Goal: Task Accomplishment & Management: Use online tool/utility

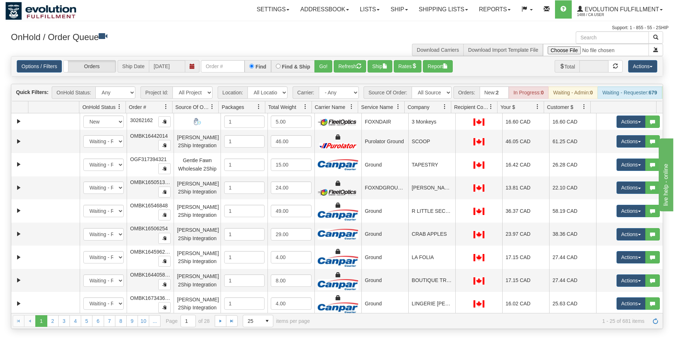
click at [216, 73] on div "Options / Filters Group Shipments Orders Ship Date [DATE] Find Find & Ship Go! …" at bounding box center [337, 66] width 652 height 20
click at [217, 71] on input "text" at bounding box center [223, 66] width 44 height 12
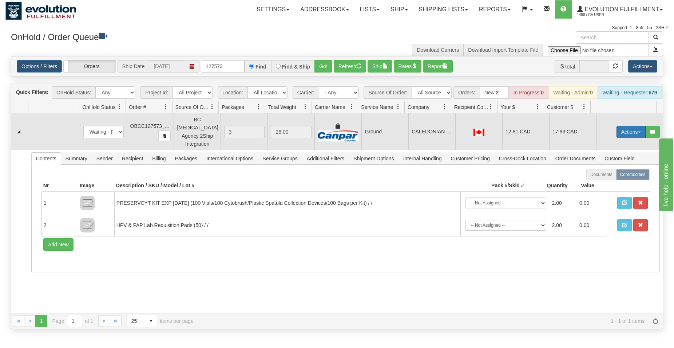
click at [620, 136] on button "Actions" at bounding box center [631, 132] width 29 height 12
click at [607, 165] on span "Rate All Services" at bounding box center [616, 165] width 44 height 6
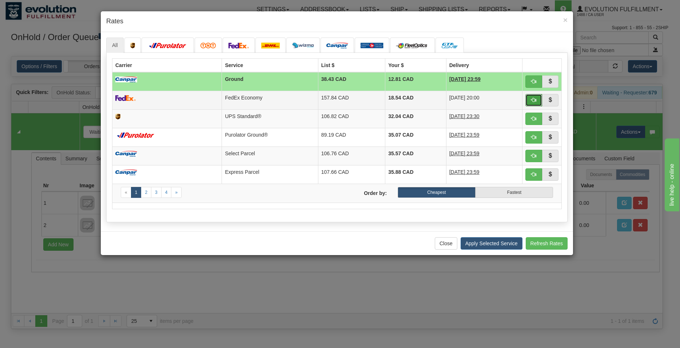
click at [529, 97] on button "button" at bounding box center [534, 100] width 17 height 12
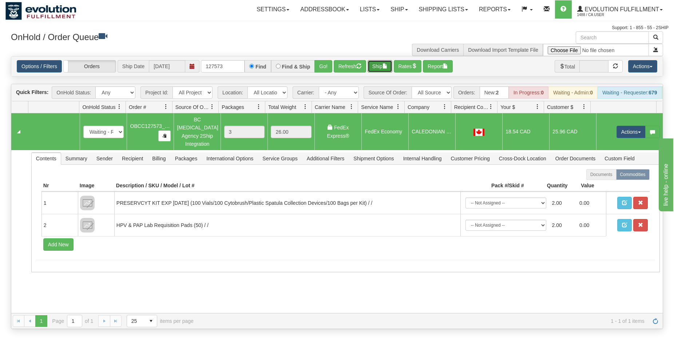
click at [379, 65] on button "Ship" at bounding box center [380, 66] width 25 height 12
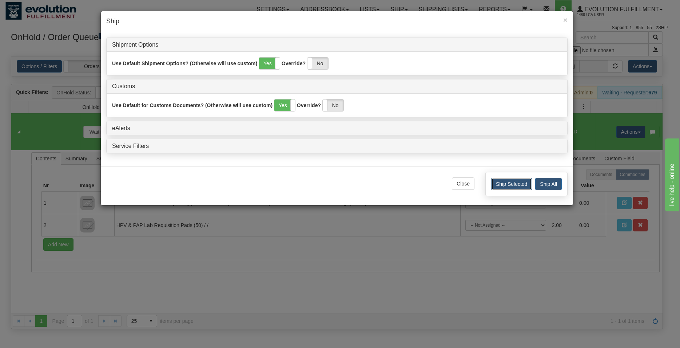
click at [497, 188] on button "Ship Selected" at bounding box center [511, 184] width 41 height 12
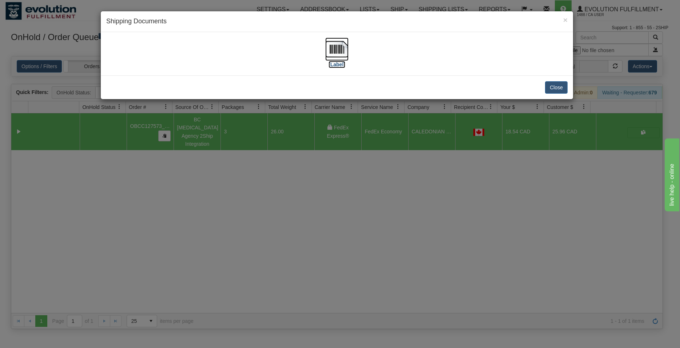
click at [342, 48] on img at bounding box center [336, 48] width 23 height 23
click at [550, 91] on button "Close" at bounding box center [556, 87] width 23 height 12
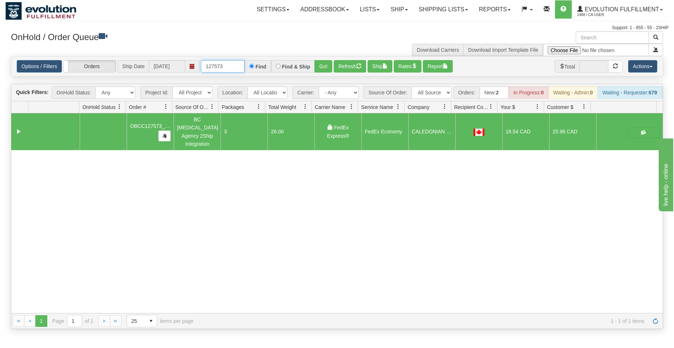
drag, startPoint x: 216, startPoint y: 66, endPoint x: 232, endPoint y: 67, distance: 15.7
click at [232, 67] on input "127573" at bounding box center [223, 66] width 44 height 12
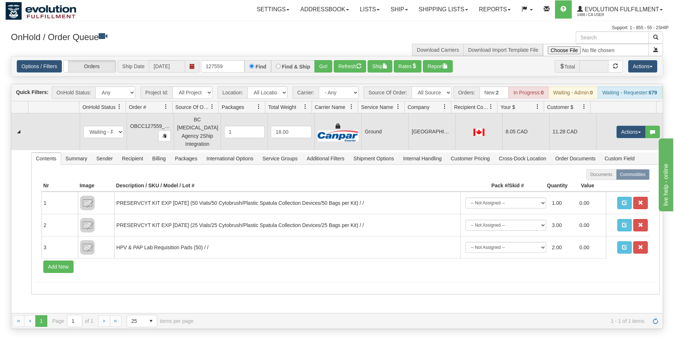
click at [362, 136] on td "Ground" at bounding box center [384, 131] width 47 height 37
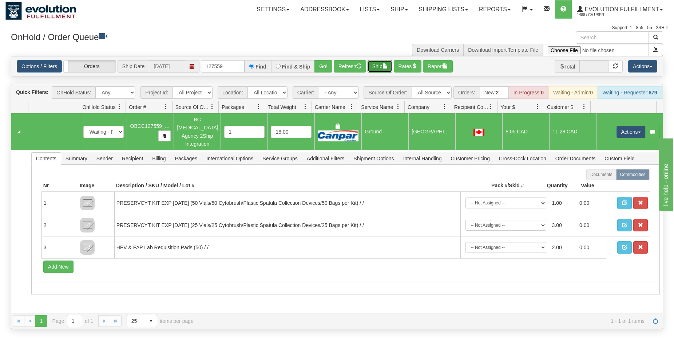
click at [376, 63] on button "Ship" at bounding box center [380, 66] width 25 height 12
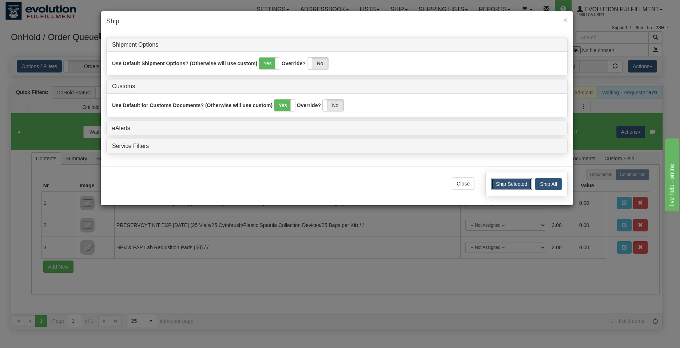
click at [505, 188] on button "Ship Selected" at bounding box center [511, 184] width 41 height 12
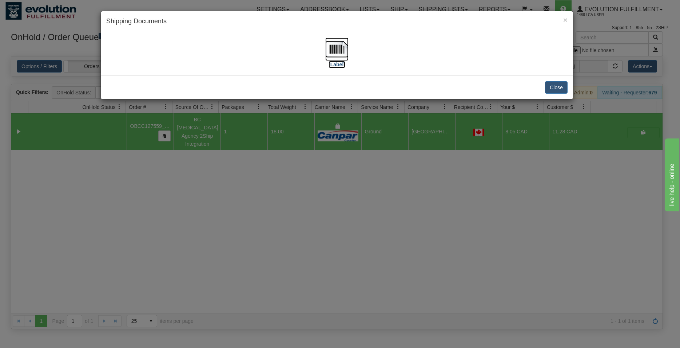
click at [341, 53] on img at bounding box center [336, 48] width 23 height 23
click at [557, 87] on button "Close" at bounding box center [556, 87] width 23 height 12
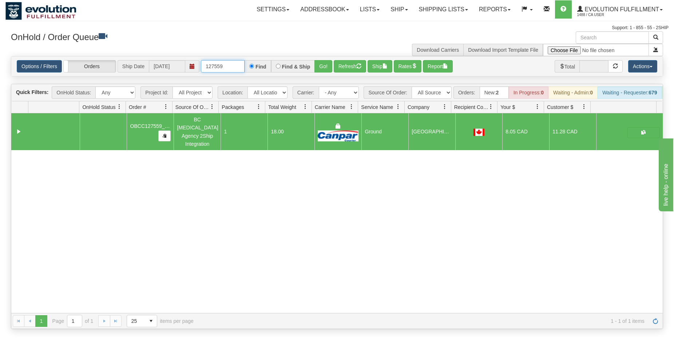
drag, startPoint x: 217, startPoint y: 67, endPoint x: 228, endPoint y: 68, distance: 10.6
click at [228, 68] on input "127559" at bounding box center [223, 66] width 44 height 12
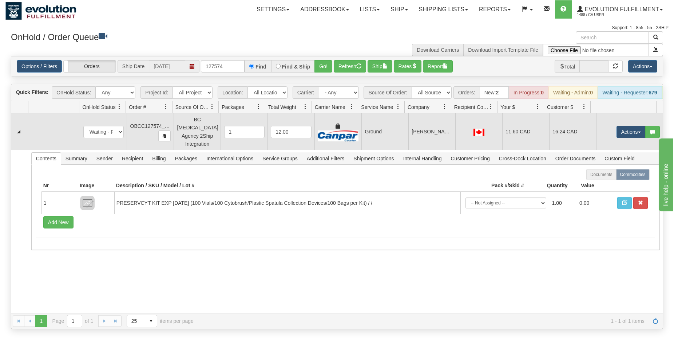
click at [417, 134] on td "[PERSON_NAME]" at bounding box center [431, 131] width 47 height 37
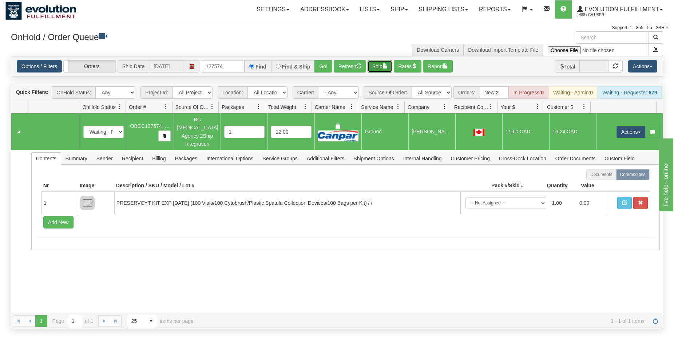
click at [383, 65] on button "Ship" at bounding box center [380, 66] width 25 height 12
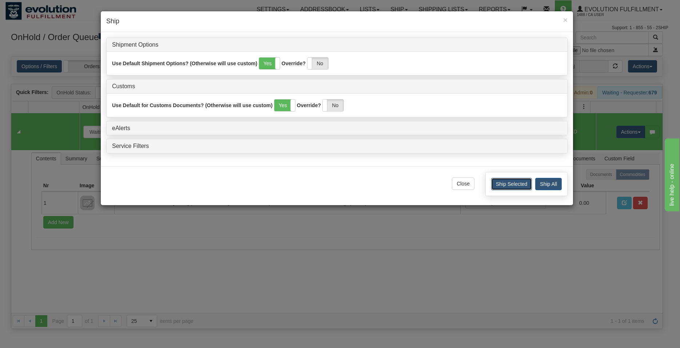
click at [507, 183] on button "Ship Selected" at bounding box center [511, 184] width 41 height 12
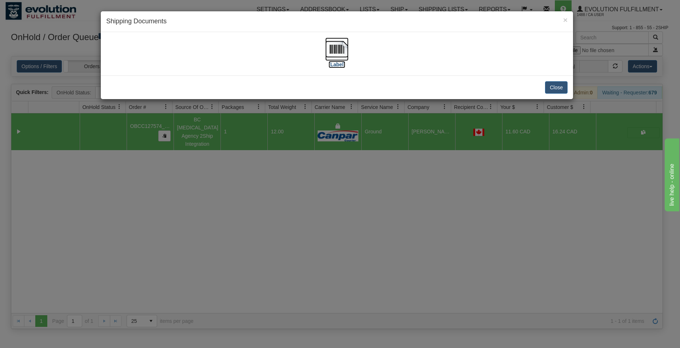
click at [344, 49] on img at bounding box center [336, 48] width 23 height 23
click at [561, 88] on button "Close" at bounding box center [556, 87] width 23 height 12
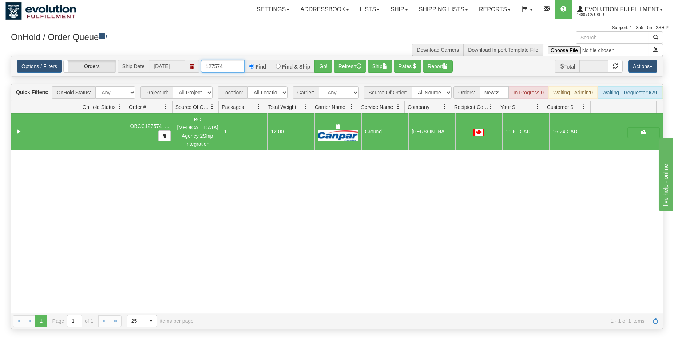
drag, startPoint x: 221, startPoint y: 66, endPoint x: 230, endPoint y: 68, distance: 9.2
click at [230, 68] on input "127574" at bounding box center [223, 66] width 44 height 12
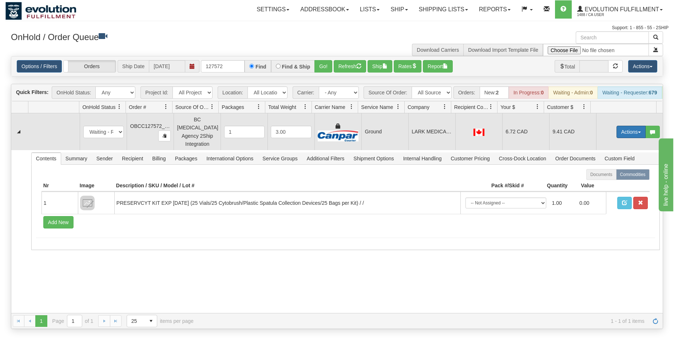
click at [618, 130] on button "Actions" at bounding box center [631, 132] width 29 height 12
click at [612, 166] on span "Rate All Services" at bounding box center [616, 165] width 44 height 6
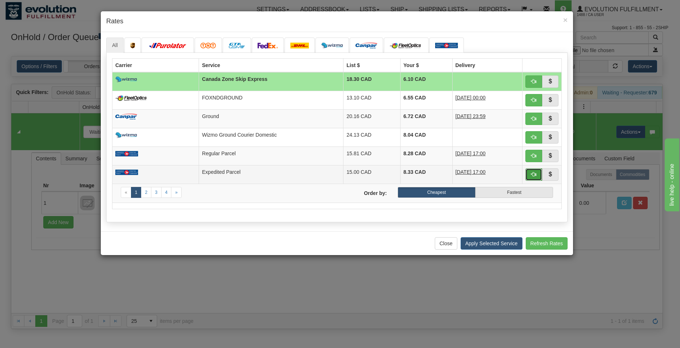
click at [533, 173] on span "button" at bounding box center [533, 173] width 5 height 5
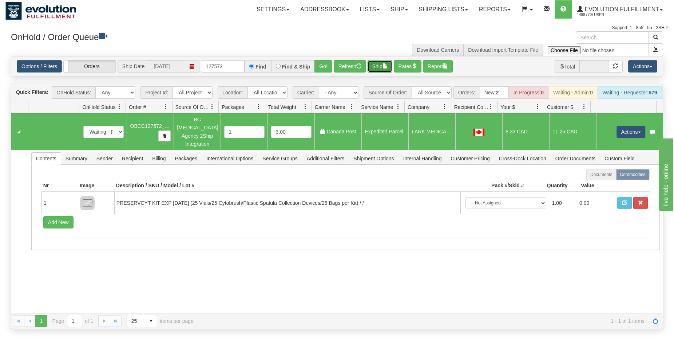
click at [380, 68] on button "Ship" at bounding box center [380, 66] width 25 height 12
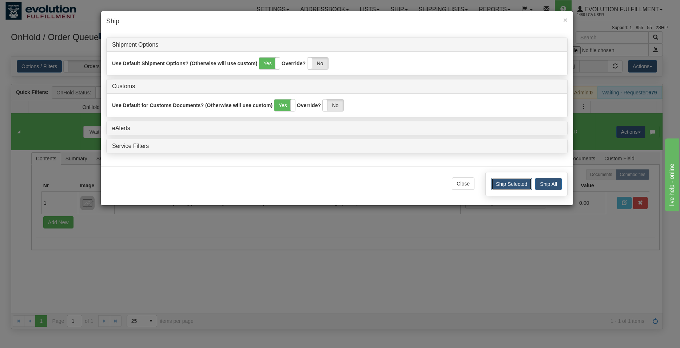
click at [504, 183] on button "Ship Selected" at bounding box center [511, 184] width 41 height 12
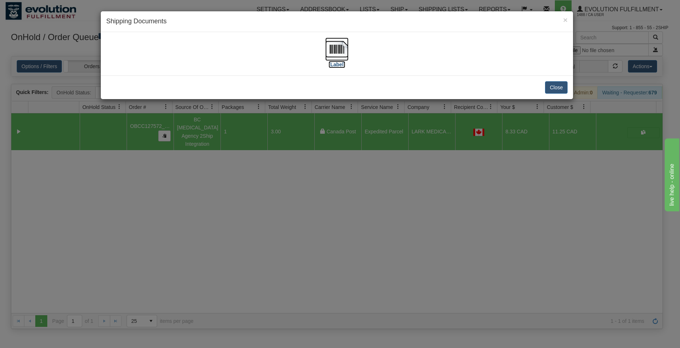
click at [339, 55] on img at bounding box center [336, 48] width 23 height 23
click at [560, 82] on button "Close" at bounding box center [556, 87] width 23 height 12
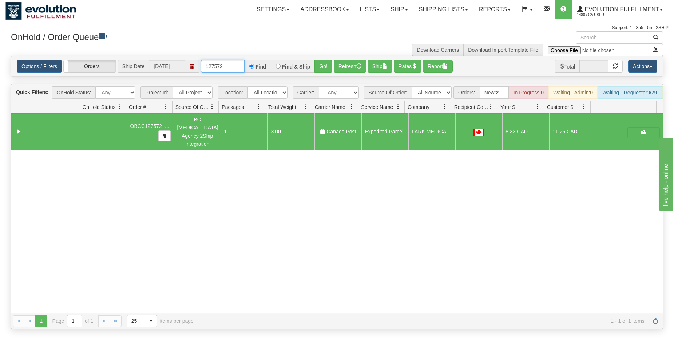
drag, startPoint x: 218, startPoint y: 66, endPoint x: 232, endPoint y: 67, distance: 14.6
click at [232, 67] on input "127572" at bounding box center [223, 66] width 44 height 12
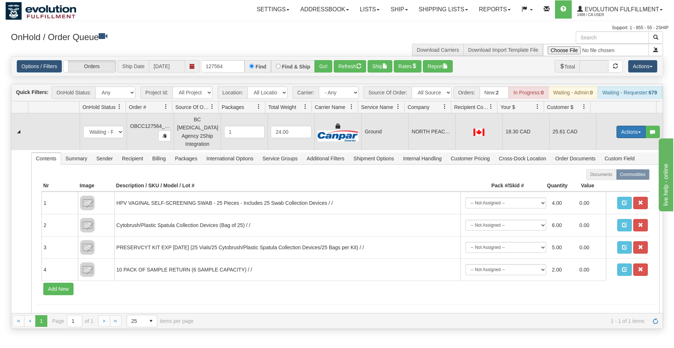
click at [626, 131] on button "Actions" at bounding box center [631, 132] width 29 height 12
click at [614, 165] on span "Rate All Services" at bounding box center [616, 165] width 44 height 6
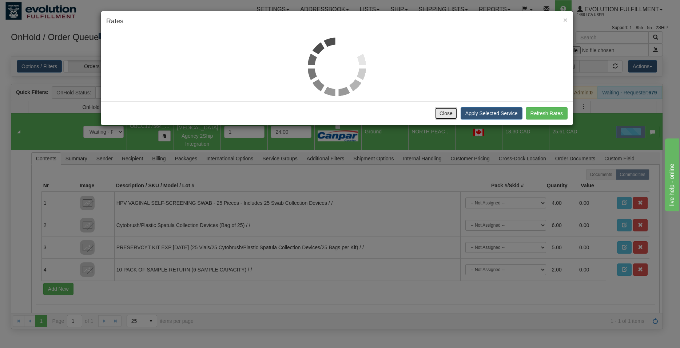
click at [451, 115] on button "Close" at bounding box center [446, 113] width 23 height 12
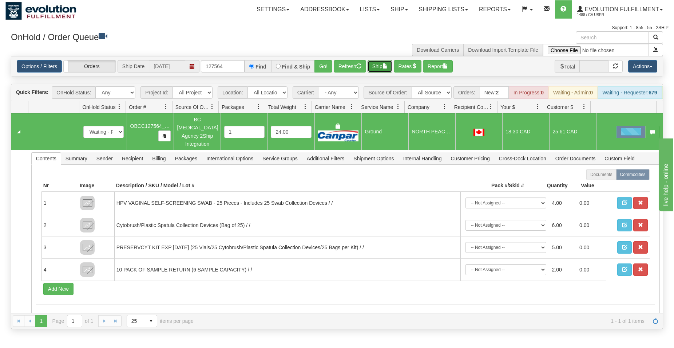
click at [384, 67] on button "Ship" at bounding box center [380, 66] width 25 height 12
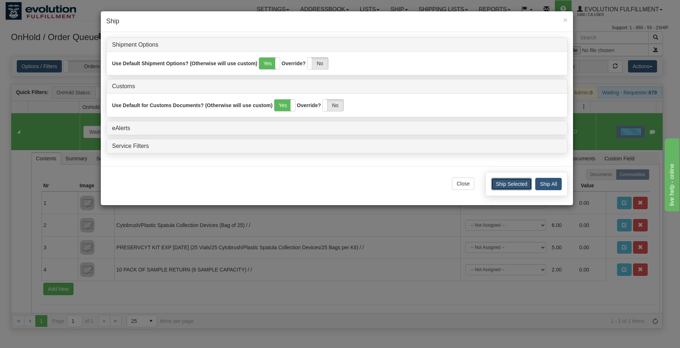
click at [517, 182] on button "Ship Selected" at bounding box center [511, 184] width 41 height 12
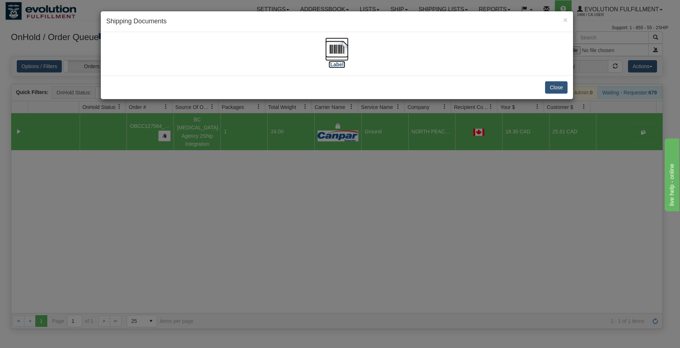
click at [340, 51] on img at bounding box center [336, 48] width 23 height 23
click at [569, 87] on div "Close" at bounding box center [337, 87] width 472 height 24
click at [560, 91] on button "Close" at bounding box center [556, 87] width 23 height 12
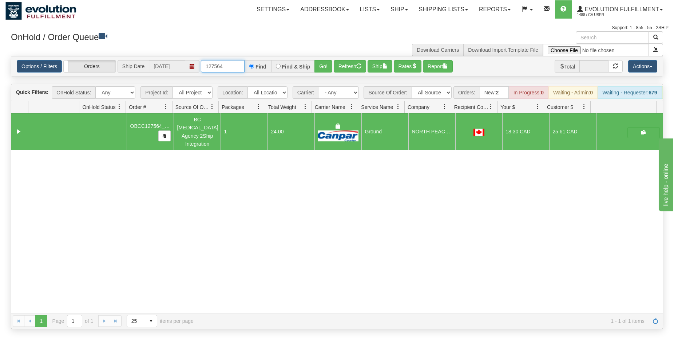
drag, startPoint x: 217, startPoint y: 66, endPoint x: 245, endPoint y: 66, distance: 28.4
click at [245, 66] on input "127564" at bounding box center [223, 66] width 44 height 12
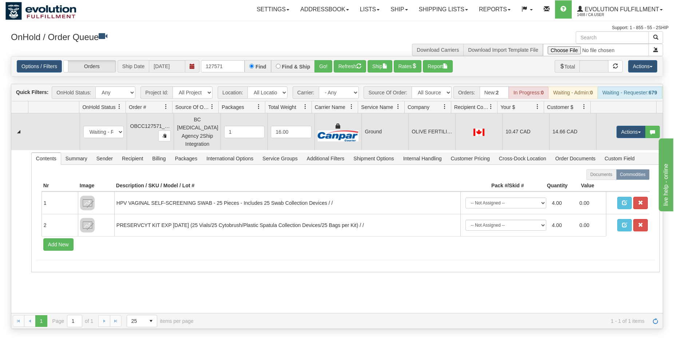
drag, startPoint x: 358, startPoint y: 139, endPoint x: 363, endPoint y: 131, distance: 9.1
click at [361, 139] on td "Ground" at bounding box center [384, 131] width 47 height 37
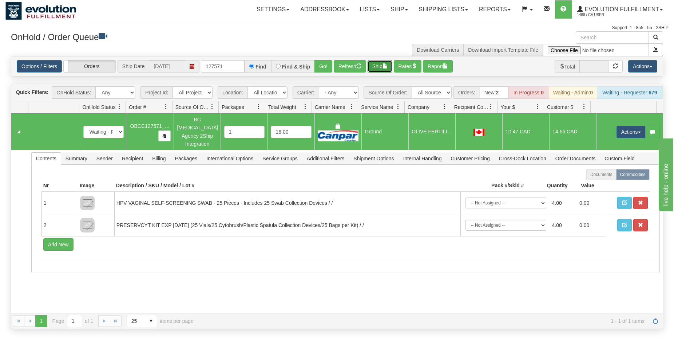
click at [385, 69] on button "Ship" at bounding box center [380, 66] width 25 height 12
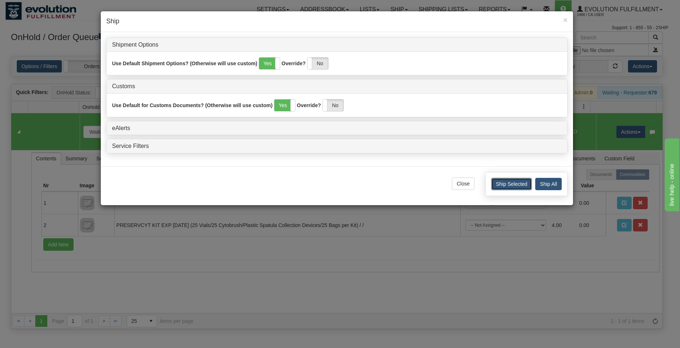
click at [504, 184] on button "Ship Selected" at bounding box center [511, 184] width 41 height 12
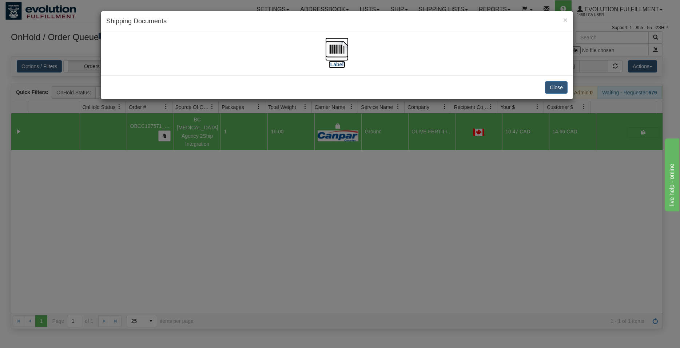
click at [342, 48] on img at bounding box center [336, 48] width 23 height 23
click at [558, 88] on button "Close" at bounding box center [556, 87] width 23 height 12
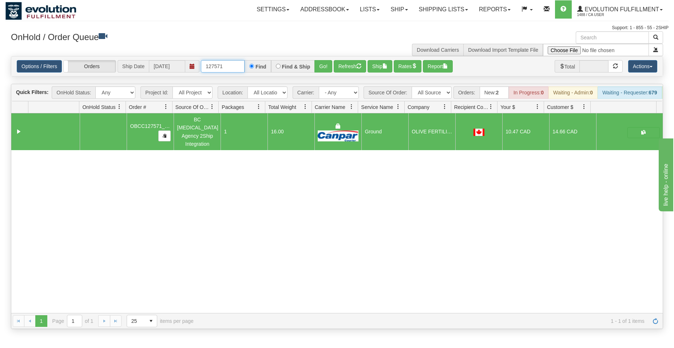
drag, startPoint x: 224, startPoint y: 67, endPoint x: 228, endPoint y: 67, distance: 3.7
click at [228, 67] on input "127571" at bounding box center [223, 66] width 44 height 12
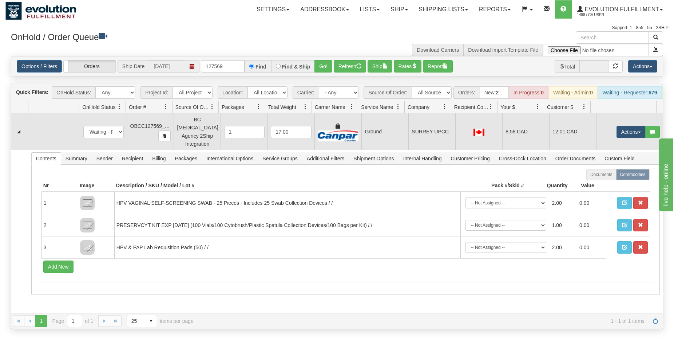
click at [462, 130] on div at bounding box center [479, 131] width 40 height 8
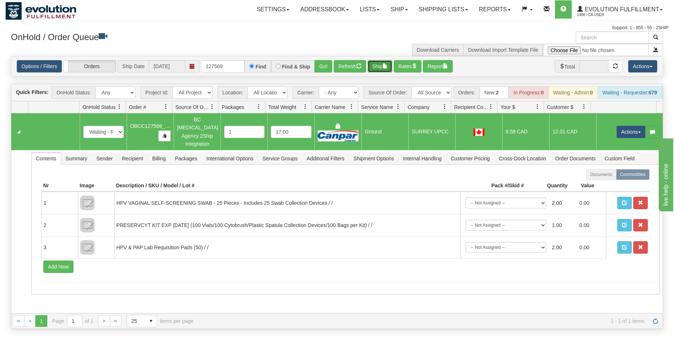
click at [386, 67] on button "Ship" at bounding box center [380, 66] width 25 height 12
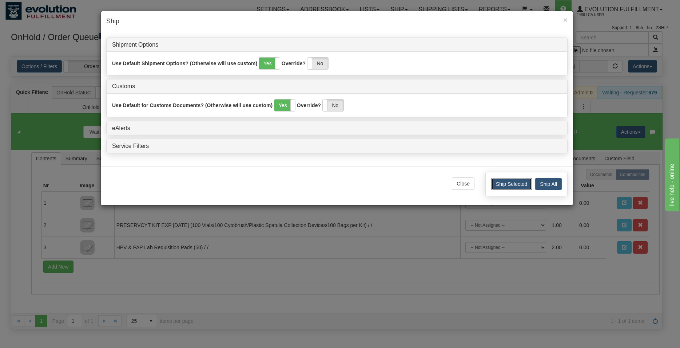
click at [496, 180] on button "Ship Selected" at bounding box center [511, 184] width 41 height 12
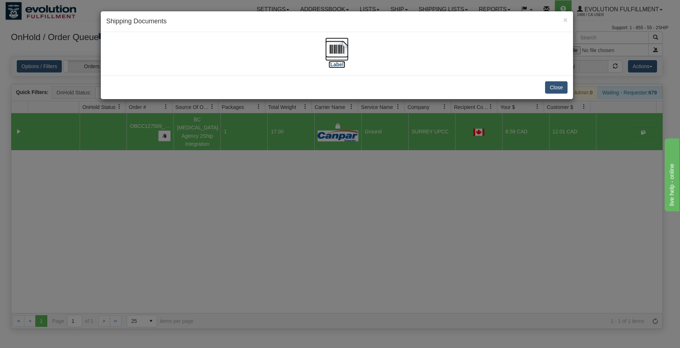
click at [329, 52] on img at bounding box center [336, 48] width 23 height 23
drag, startPoint x: 555, startPoint y: 87, endPoint x: 402, endPoint y: 94, distance: 153.8
click at [556, 87] on button "Close" at bounding box center [556, 87] width 23 height 12
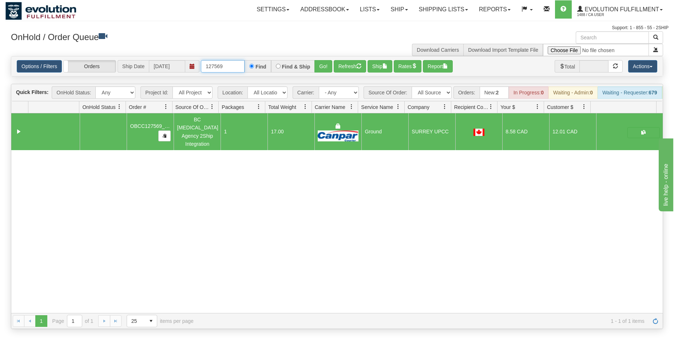
click at [232, 64] on input "127569" at bounding box center [223, 66] width 44 height 12
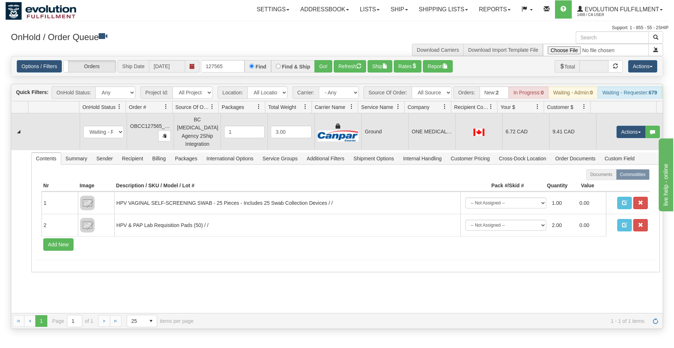
click at [398, 147] on td "Ground" at bounding box center [384, 131] width 47 height 37
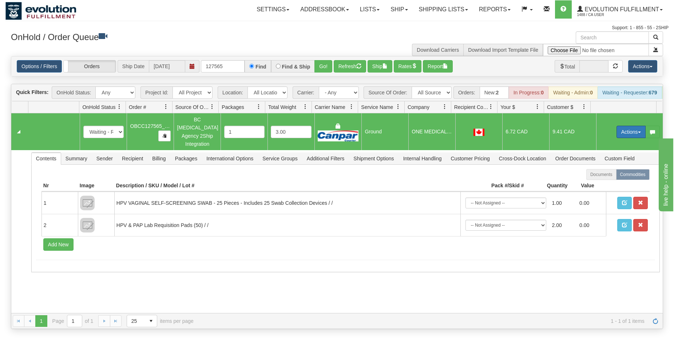
click at [624, 135] on button "Actions" at bounding box center [631, 132] width 29 height 12
click at [616, 167] on span "Rate All Services" at bounding box center [616, 165] width 44 height 6
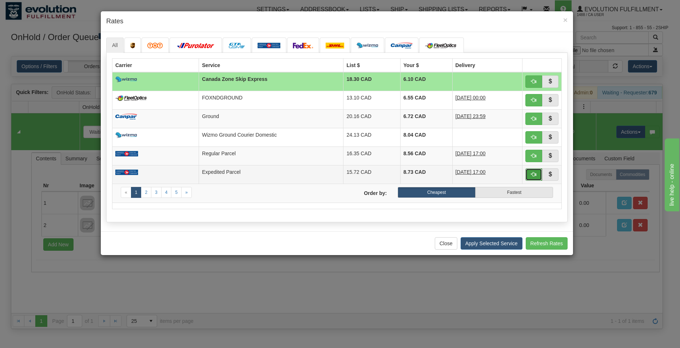
click at [535, 174] on span "button" at bounding box center [533, 173] width 5 height 5
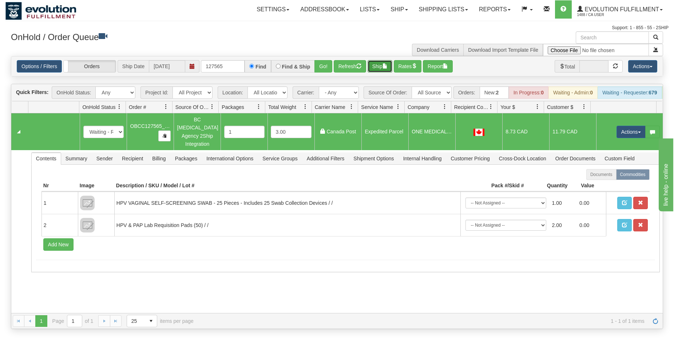
click at [382, 66] on button "Ship" at bounding box center [380, 66] width 25 height 12
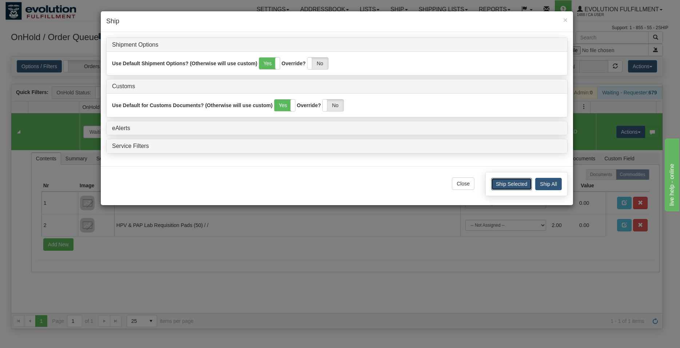
click at [503, 183] on button "Ship Selected" at bounding box center [511, 184] width 41 height 12
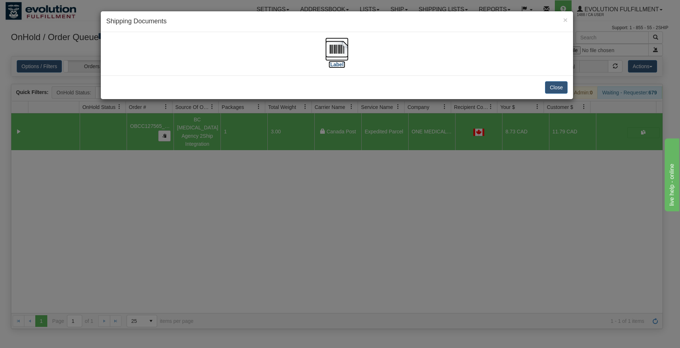
click at [347, 51] on img at bounding box center [336, 48] width 23 height 23
click at [554, 88] on button "Close" at bounding box center [556, 87] width 23 height 12
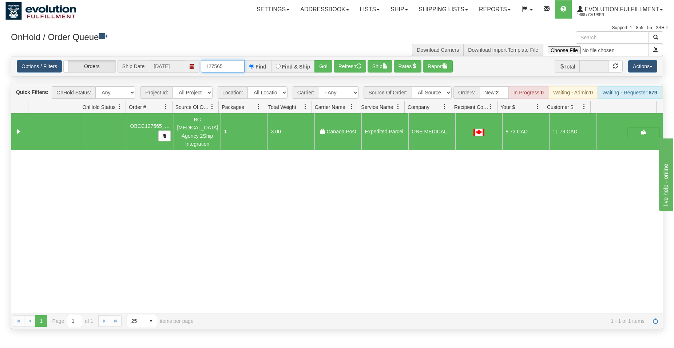
drag, startPoint x: 220, startPoint y: 68, endPoint x: 228, endPoint y: 67, distance: 8.4
click at [228, 67] on input "127565" at bounding box center [223, 66] width 44 height 12
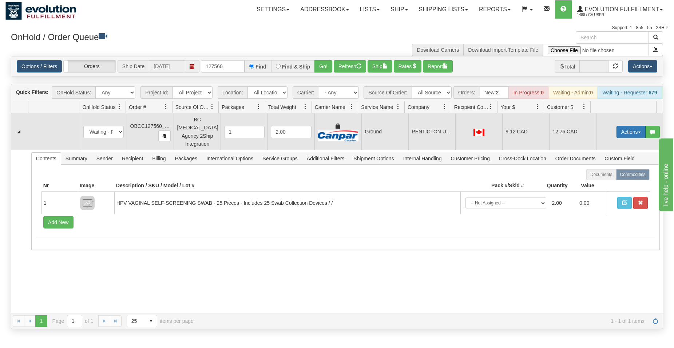
click at [617, 135] on button "Actions" at bounding box center [631, 132] width 29 height 12
click at [605, 164] on span "Rate All Services" at bounding box center [616, 165] width 44 height 6
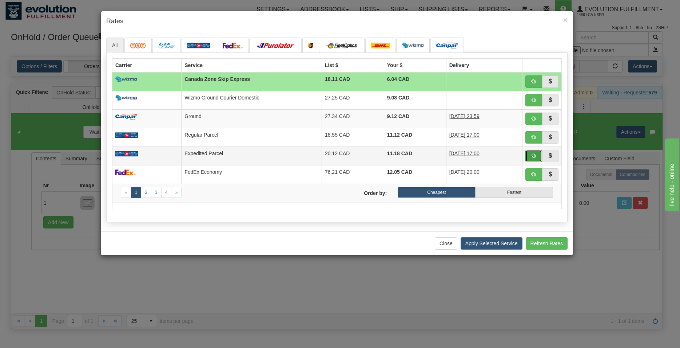
click at [530, 153] on button "button" at bounding box center [534, 156] width 17 height 12
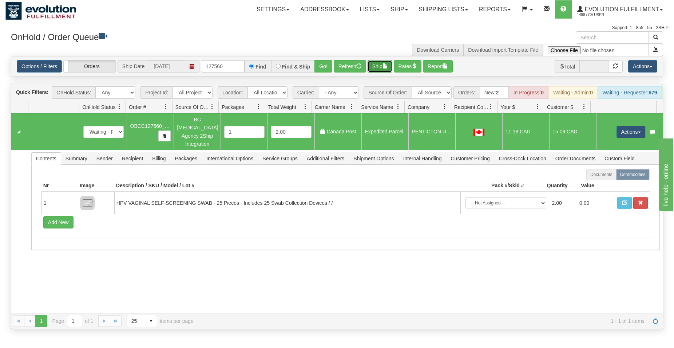
click at [388, 64] on span "button" at bounding box center [385, 65] width 5 height 5
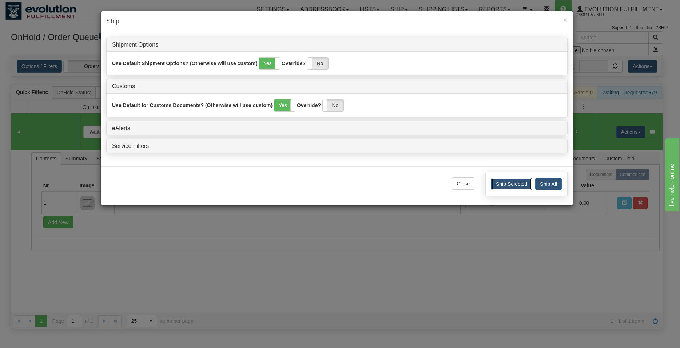
click at [511, 182] on button "Ship Selected" at bounding box center [511, 184] width 41 height 12
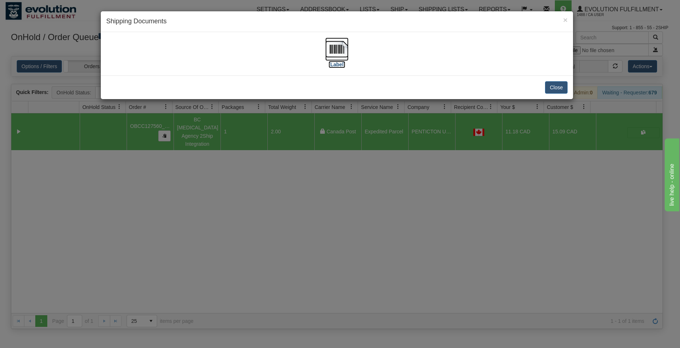
click at [343, 54] on img at bounding box center [336, 48] width 23 height 23
click at [550, 84] on button "Close" at bounding box center [556, 87] width 23 height 12
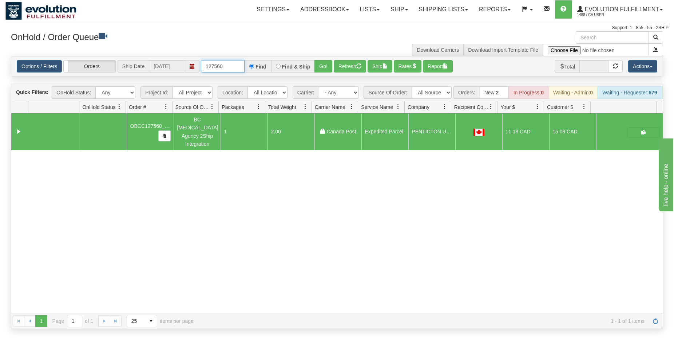
drag, startPoint x: 219, startPoint y: 64, endPoint x: 243, endPoint y: 67, distance: 24.2
click at [243, 67] on input "127560" at bounding box center [223, 66] width 44 height 12
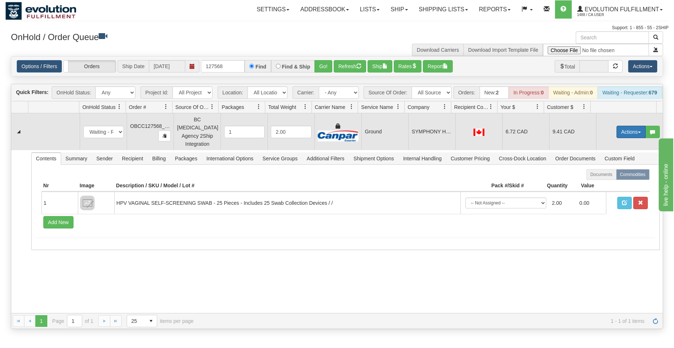
click at [618, 136] on button "Actions" at bounding box center [631, 132] width 29 height 12
click at [611, 166] on span "Rate All Services" at bounding box center [616, 165] width 44 height 6
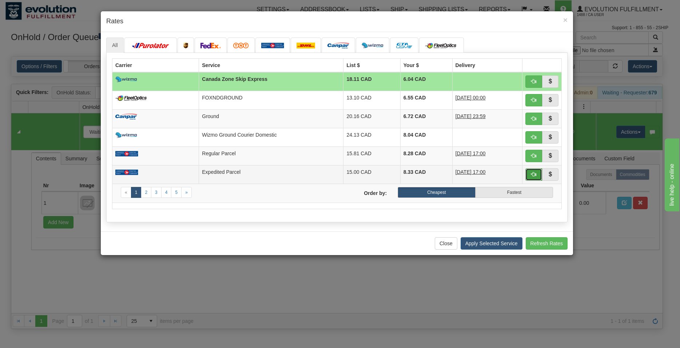
click at [535, 170] on button "button" at bounding box center [534, 174] width 17 height 12
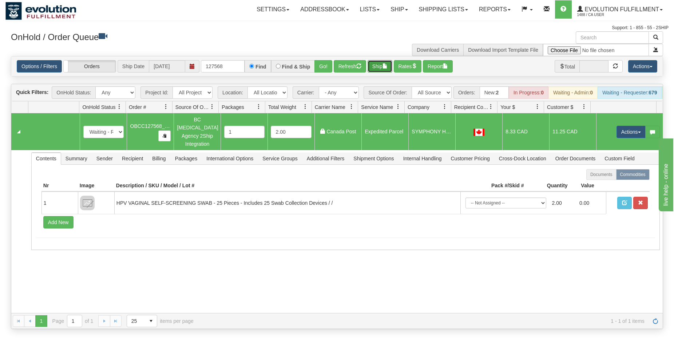
click at [374, 71] on button "Ship" at bounding box center [380, 66] width 25 height 12
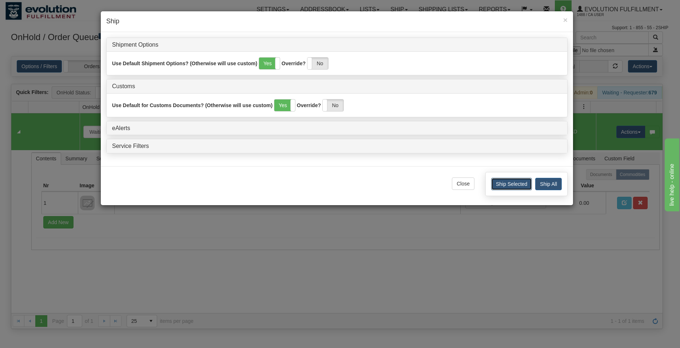
click at [503, 182] on button "Ship Selected" at bounding box center [511, 184] width 41 height 12
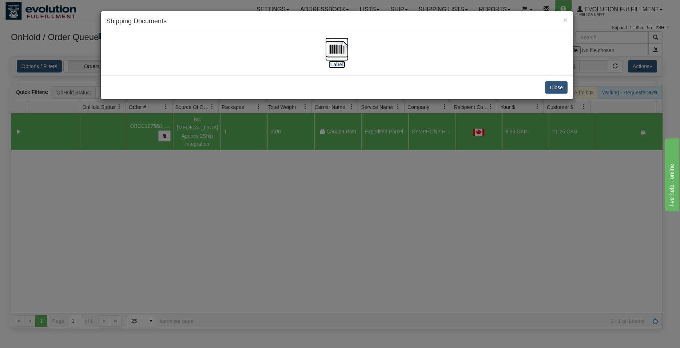
click at [344, 50] on img at bounding box center [336, 48] width 23 height 23
click at [560, 86] on button "Close" at bounding box center [556, 87] width 23 height 12
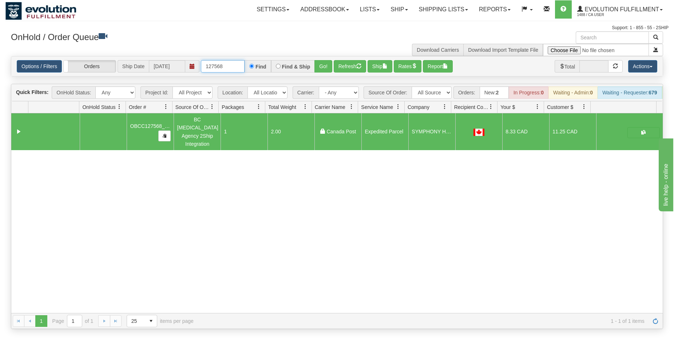
drag, startPoint x: 220, startPoint y: 66, endPoint x: 233, endPoint y: 68, distance: 12.9
click at [233, 68] on input "127568" at bounding box center [223, 66] width 44 height 12
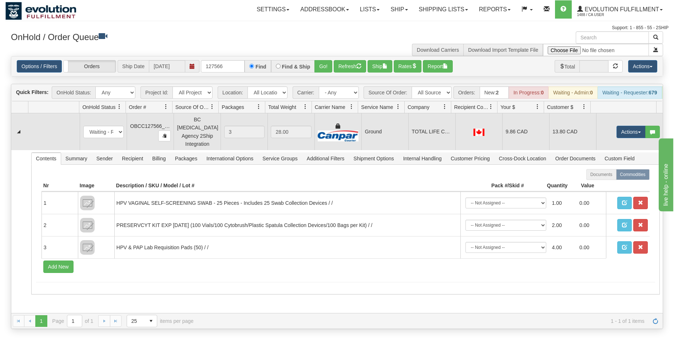
click at [551, 133] on td "13.80 CAD" at bounding box center [572, 131] width 47 height 37
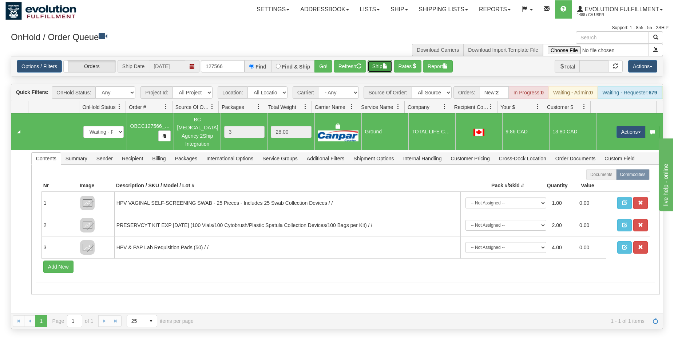
click at [381, 71] on button "Ship" at bounding box center [380, 66] width 25 height 12
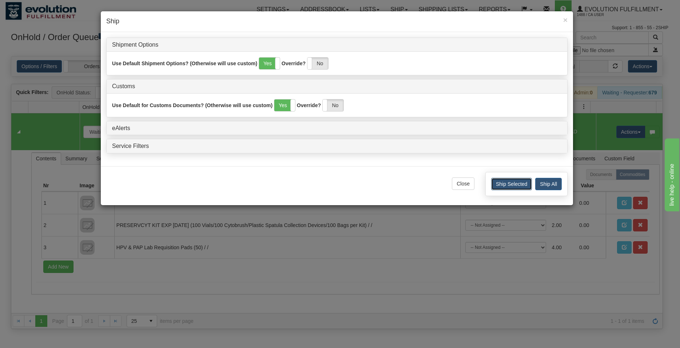
click at [504, 183] on button "Ship Selected" at bounding box center [511, 184] width 41 height 12
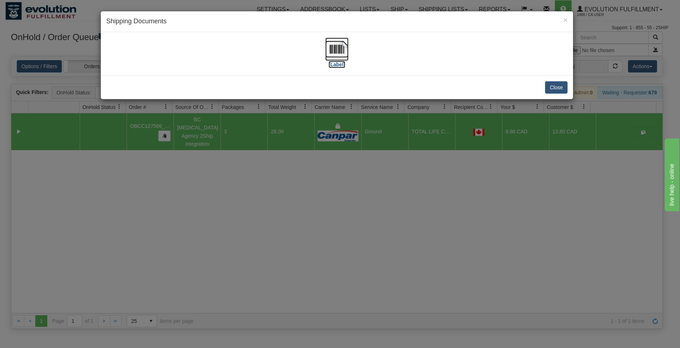
click at [347, 54] on img at bounding box center [336, 48] width 23 height 23
click at [561, 87] on button "Close" at bounding box center [556, 87] width 23 height 12
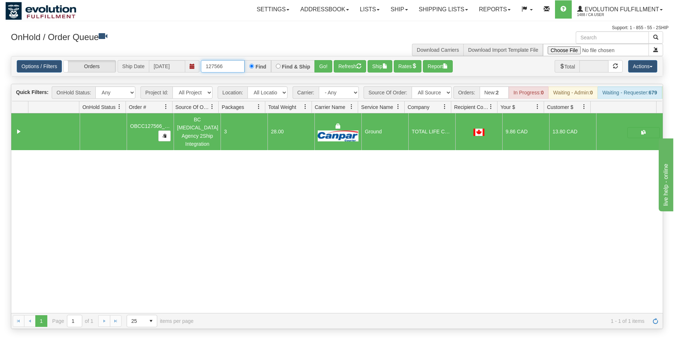
drag, startPoint x: 220, startPoint y: 65, endPoint x: 227, endPoint y: 66, distance: 7.3
click at [227, 66] on input "127566" at bounding box center [223, 66] width 44 height 12
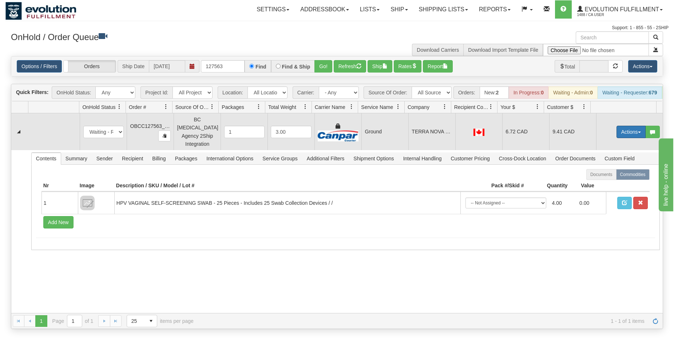
click at [620, 136] on button "Actions" at bounding box center [631, 132] width 29 height 12
click at [606, 167] on span "Rate All Services" at bounding box center [616, 165] width 44 height 6
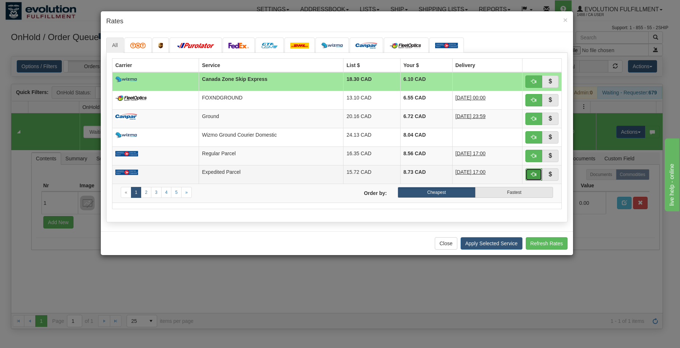
click at [533, 178] on button "button" at bounding box center [534, 174] width 17 height 12
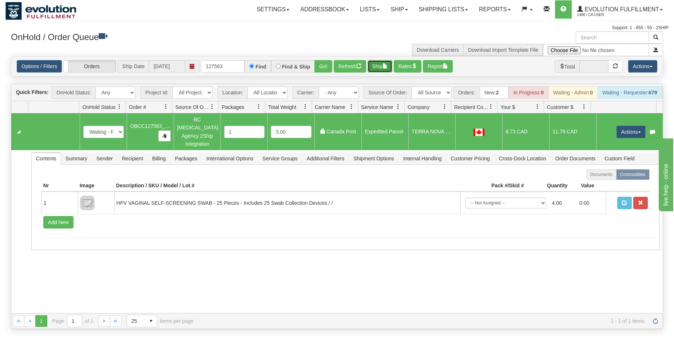
click at [372, 69] on button "Ship" at bounding box center [380, 66] width 25 height 12
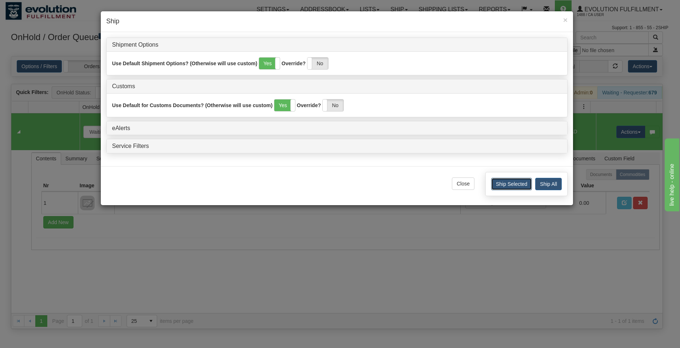
click at [515, 187] on button "Ship Selected" at bounding box center [511, 184] width 41 height 12
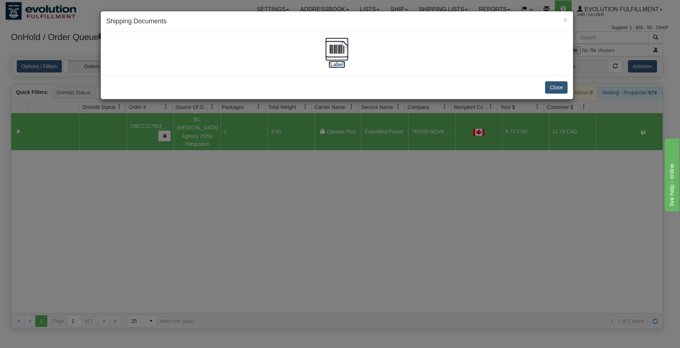
click at [332, 58] on img at bounding box center [336, 48] width 23 height 23
click at [551, 88] on button "Close" at bounding box center [556, 87] width 23 height 12
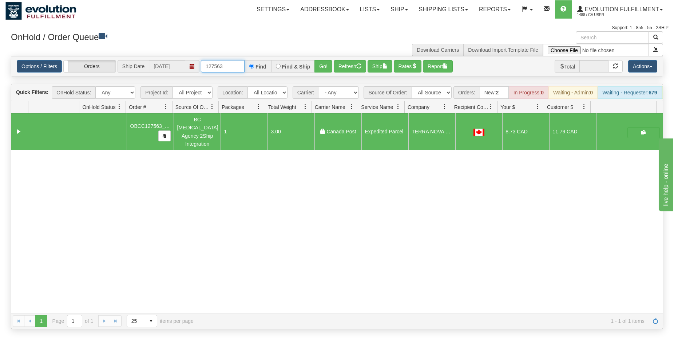
drag, startPoint x: 224, startPoint y: 67, endPoint x: 228, endPoint y: 67, distance: 4.4
click at [228, 67] on input "127563" at bounding box center [223, 66] width 44 height 12
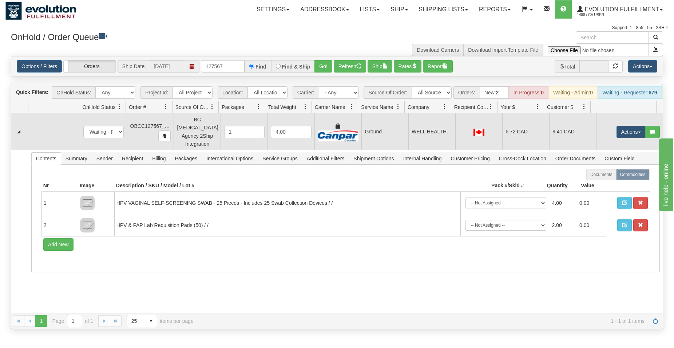
click at [388, 135] on td "Ground" at bounding box center [384, 131] width 47 height 37
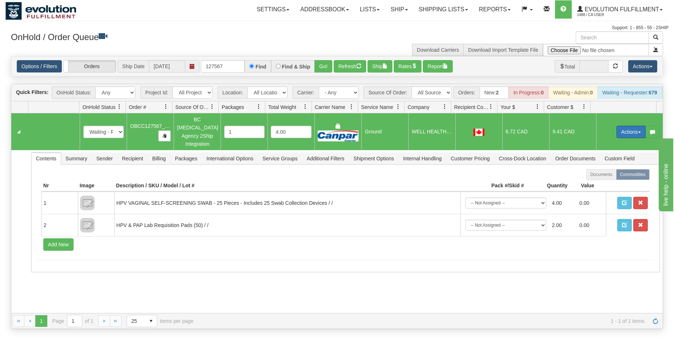
click at [617, 132] on button "Actions" at bounding box center [631, 132] width 29 height 12
click at [604, 166] on span "Rate All Services" at bounding box center [616, 165] width 44 height 6
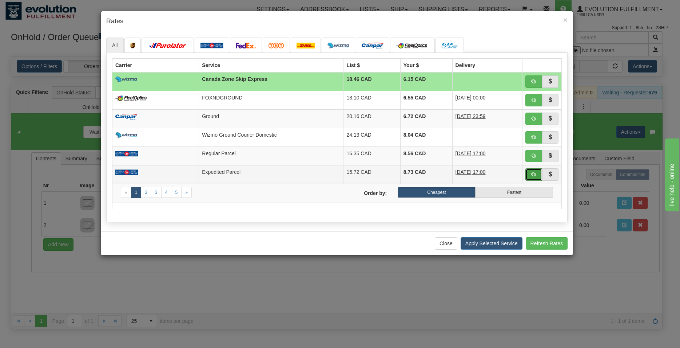
click at [532, 176] on span "button" at bounding box center [533, 173] width 5 height 5
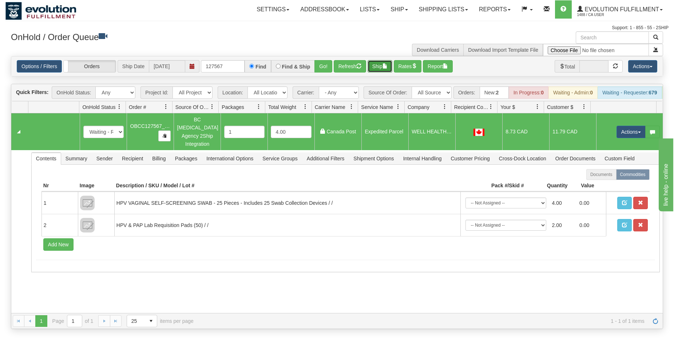
click at [371, 69] on button "Ship" at bounding box center [380, 66] width 25 height 12
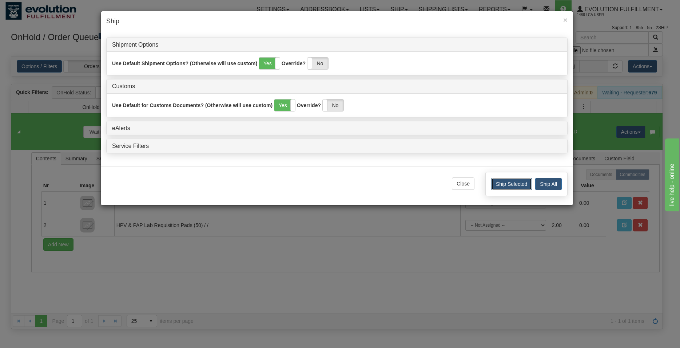
click at [499, 189] on button "Ship Selected" at bounding box center [511, 184] width 41 height 12
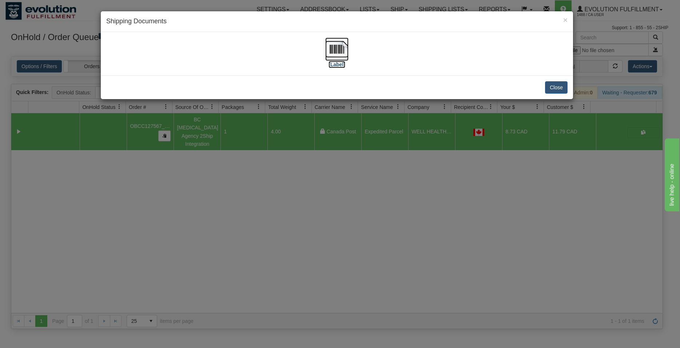
click at [345, 52] on img at bounding box center [336, 48] width 23 height 23
click at [553, 87] on button "Close" at bounding box center [556, 87] width 23 height 12
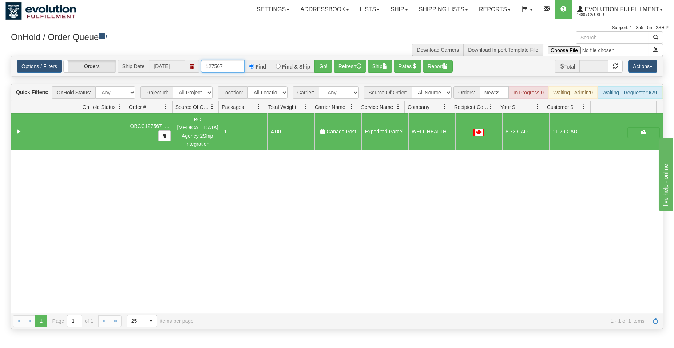
click at [226, 67] on input "127567" at bounding box center [223, 66] width 44 height 12
type input "127562"
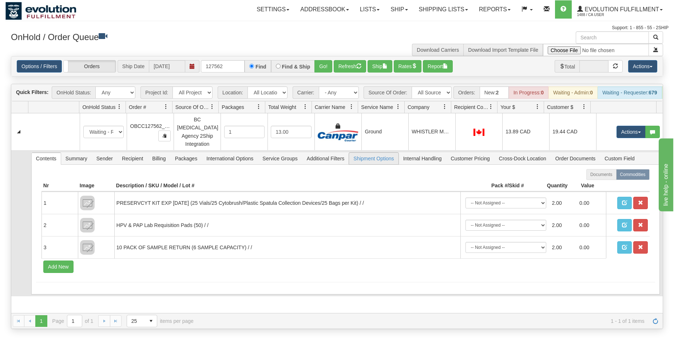
click at [352, 150] on td "Contents Summary Sender Recipient Billing Packages International Options Servic…" at bounding box center [345, 223] width 635 height 146
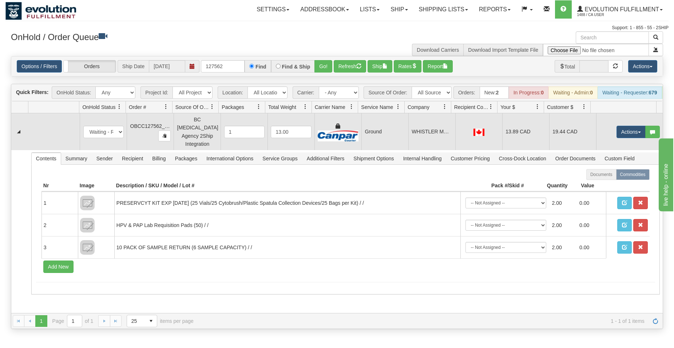
click at [376, 140] on td "Ground" at bounding box center [384, 131] width 47 height 37
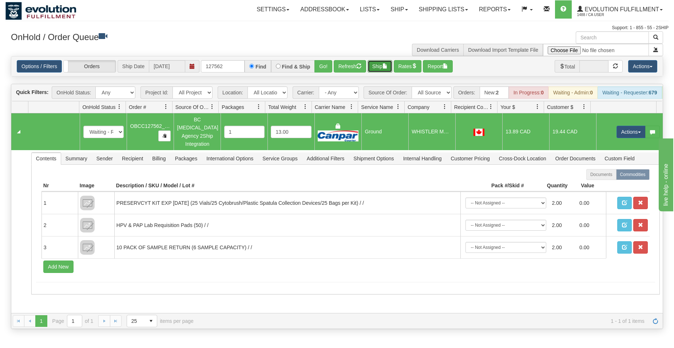
click at [383, 68] on button "Ship" at bounding box center [380, 66] width 25 height 12
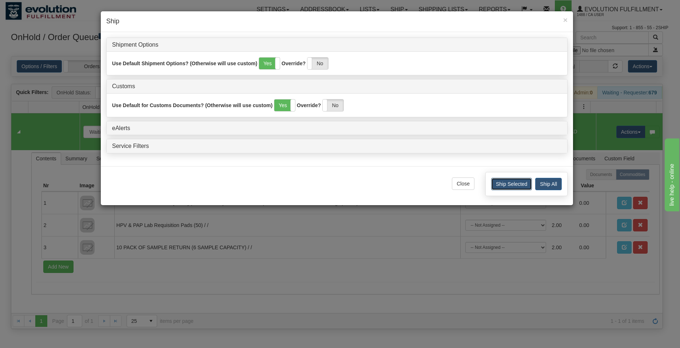
click at [500, 178] on button "Ship Selected" at bounding box center [511, 184] width 41 height 12
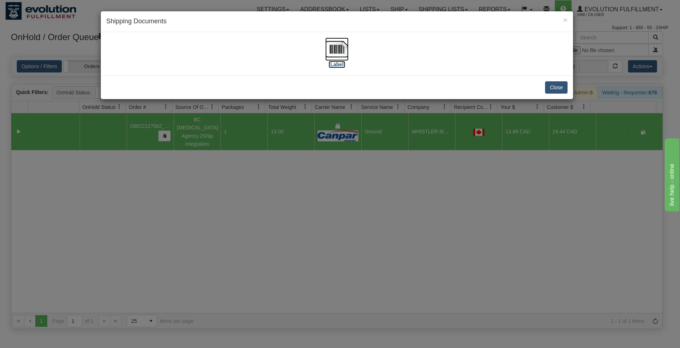
click at [340, 41] on img at bounding box center [336, 48] width 23 height 23
click at [330, 49] on img at bounding box center [336, 48] width 23 height 23
click at [553, 93] on button "Close" at bounding box center [556, 87] width 23 height 12
